Goal: Find specific page/section: Find specific page/section

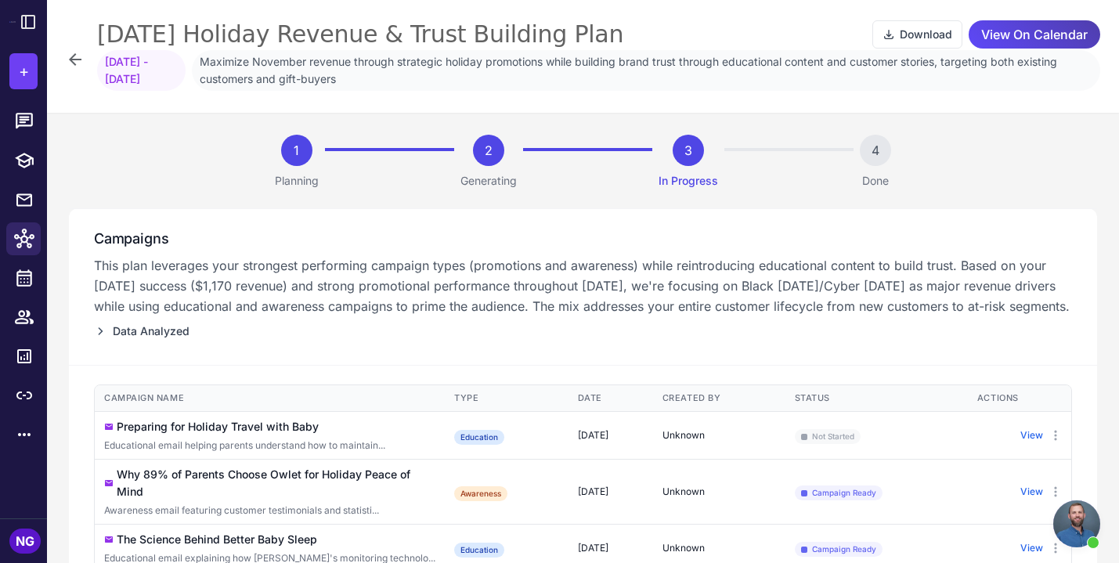
scroll to position [294, 0]
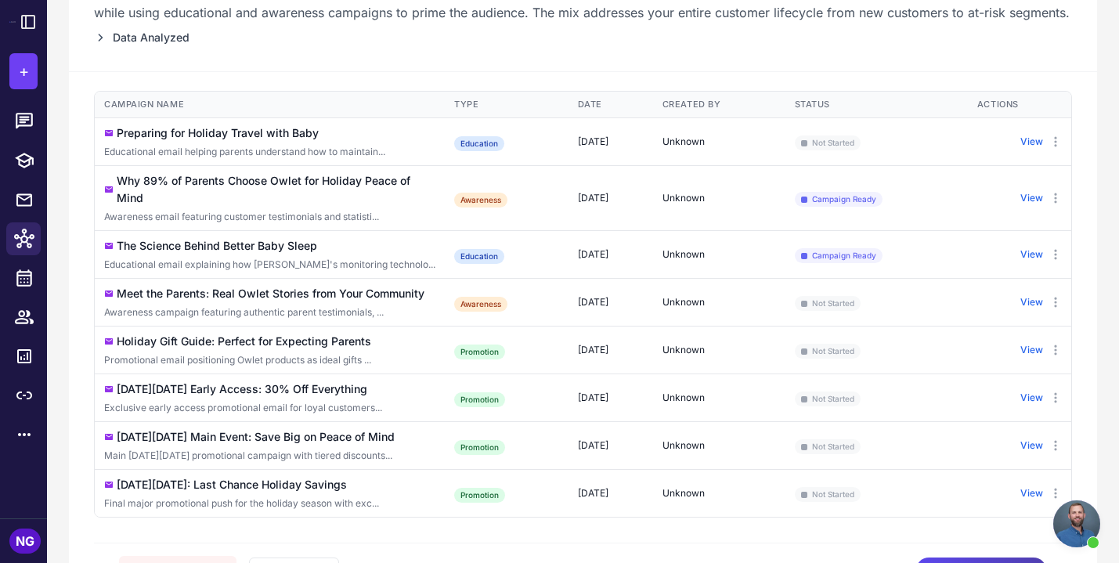
click at [245, 255] on div "The Science Behind Better Baby Sleep" at bounding box center [217, 245] width 200 height 17
click at [268, 255] on div "The Science Behind Better Baby Sleep" at bounding box center [217, 245] width 200 height 17
click at [1031, 262] on button "View" at bounding box center [1031, 254] width 23 height 14
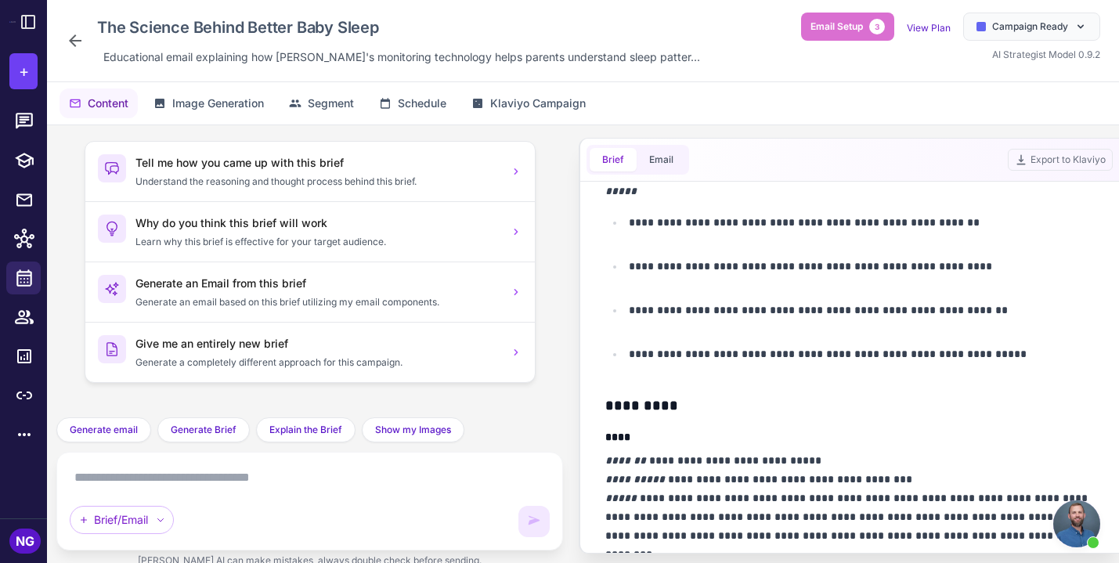
scroll to position [695, 0]
